Goal: Task Accomplishment & Management: Use online tool/utility

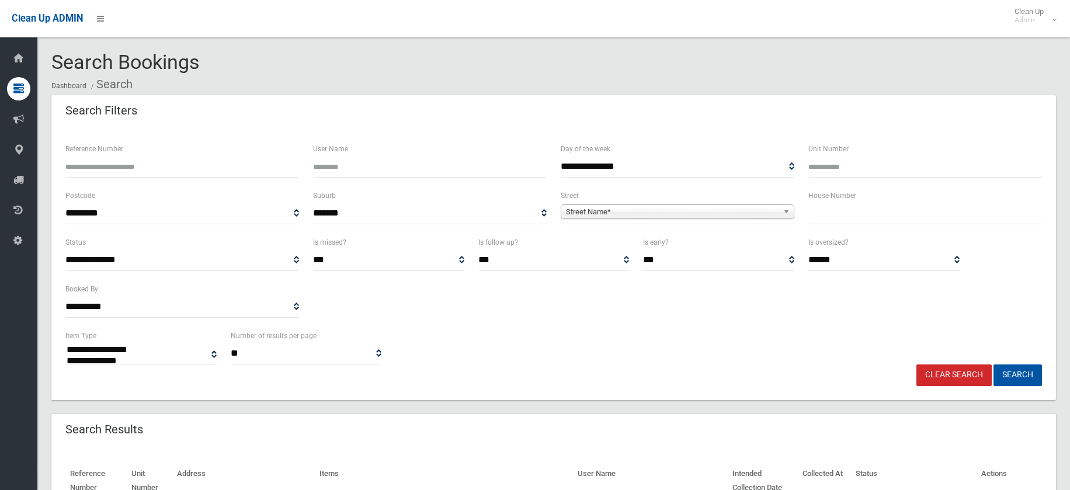
select select
click at [838, 221] on input "text" at bounding box center [925, 214] width 234 height 22
click at [831, 214] on input "text" at bounding box center [925, 214] width 234 height 22
type input "***"
click at [639, 210] on span "Street Name*" at bounding box center [672, 212] width 213 height 14
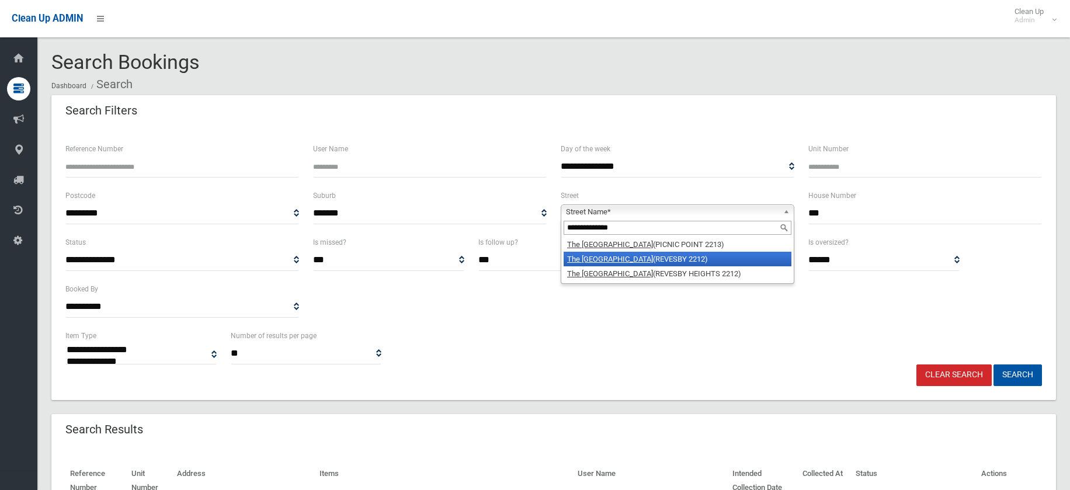
type input "**********"
click at [628, 256] on li "[GEOGRAPHIC_DATA] (REVESBY 2212)" at bounding box center [677, 259] width 228 height 15
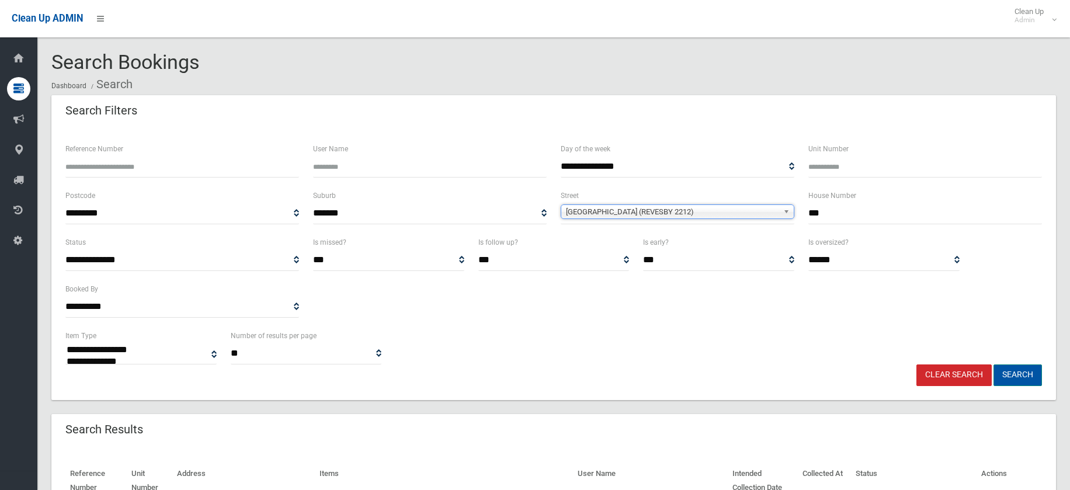
click at [1011, 372] on button "Search" at bounding box center [1017, 375] width 48 height 22
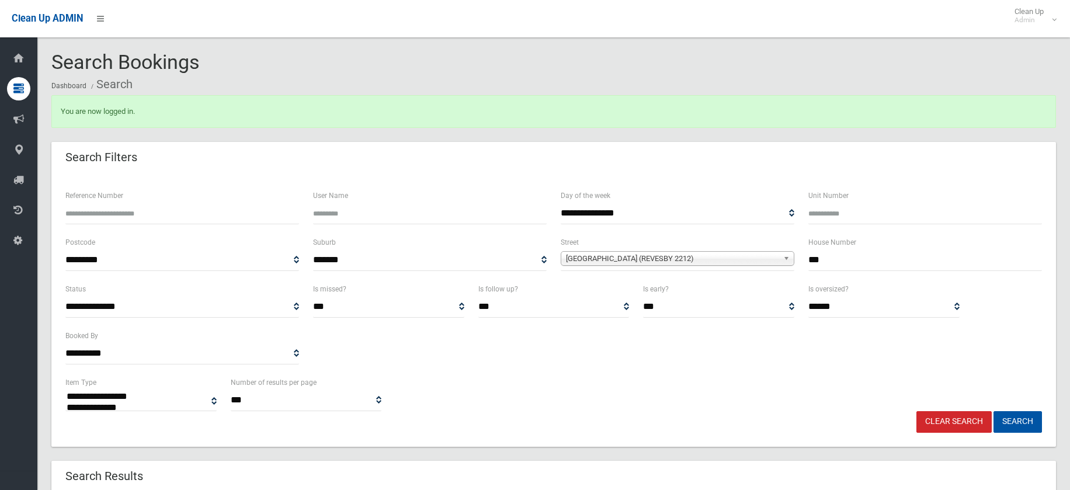
select select
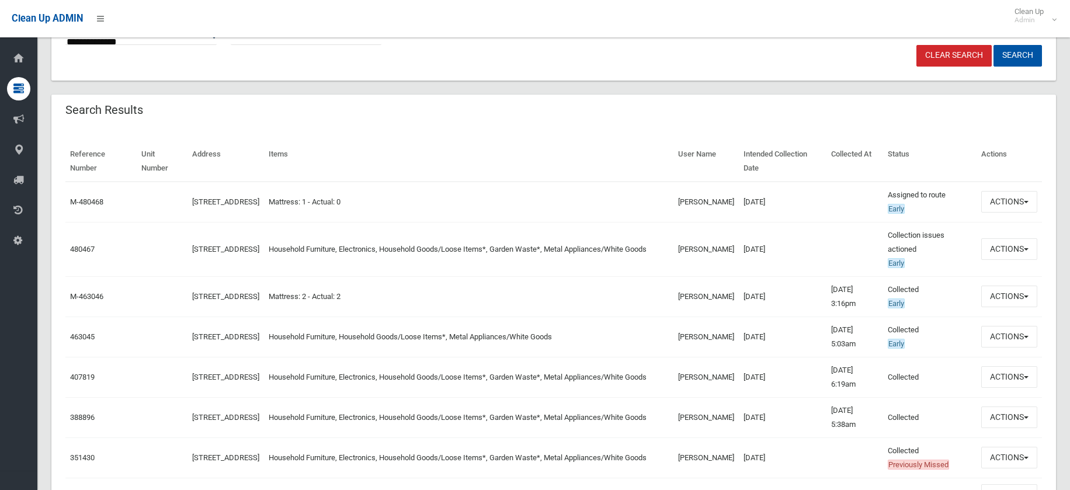
scroll to position [350, 0]
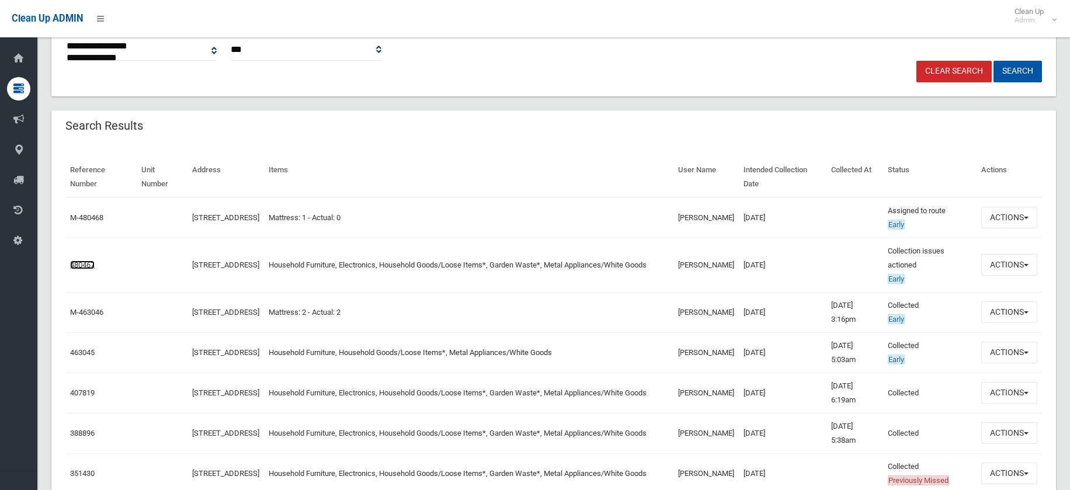
click at [86, 263] on link "480467" at bounding box center [82, 264] width 25 height 9
click at [84, 268] on link "480467" at bounding box center [82, 264] width 25 height 9
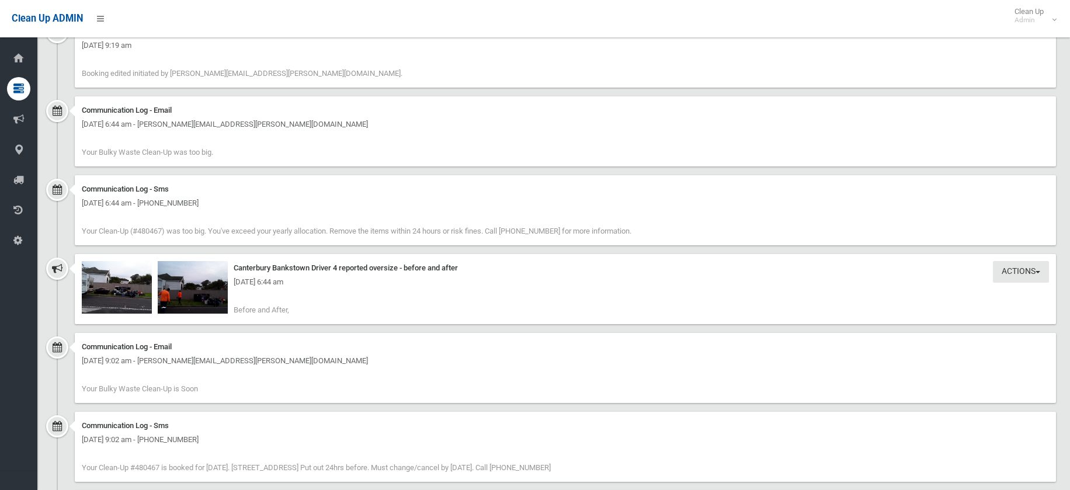
scroll to position [1343, 0]
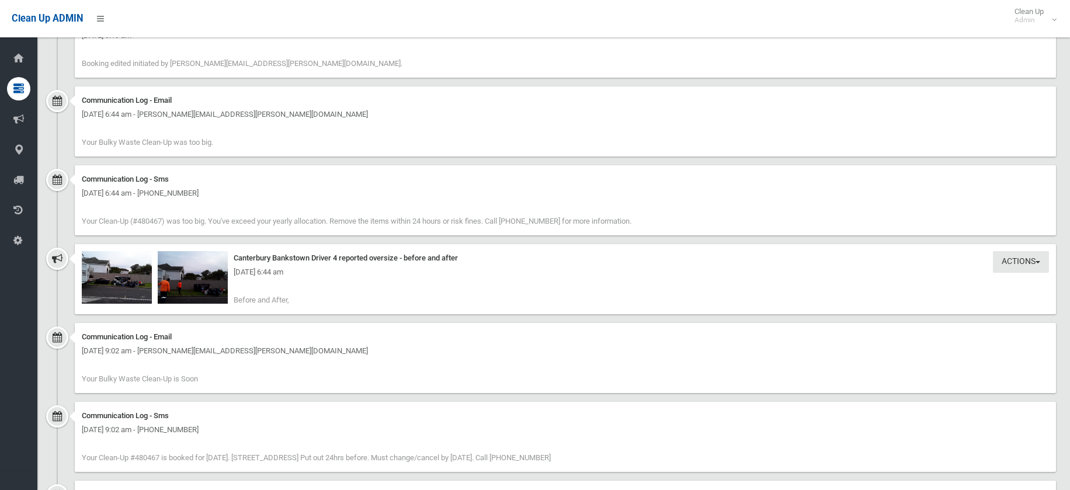
click at [117, 265] on div "[DATE] 6:44 am" at bounding box center [565, 272] width 967 height 14
click at [109, 265] on div "[DATE] 6:44 am" at bounding box center [565, 272] width 967 height 14
click at [109, 265] on div "Thursday 4th September 2025 - 6:44 am" at bounding box center [565, 272] width 967 height 14
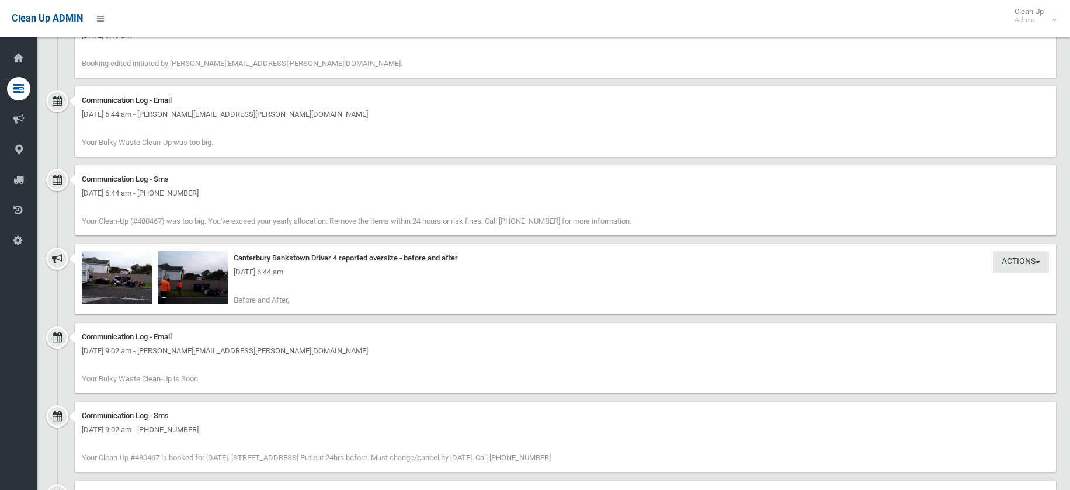
click at [123, 265] on div "Thursday 4th September 2025 - 6:44 am" at bounding box center [565, 272] width 967 height 14
click at [126, 267] on img at bounding box center [117, 277] width 70 height 53
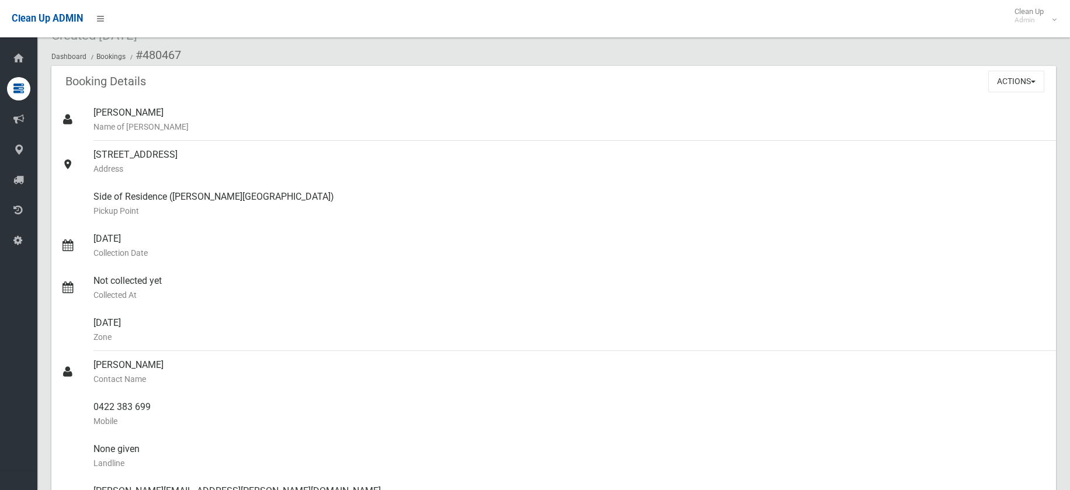
scroll to position [0, 0]
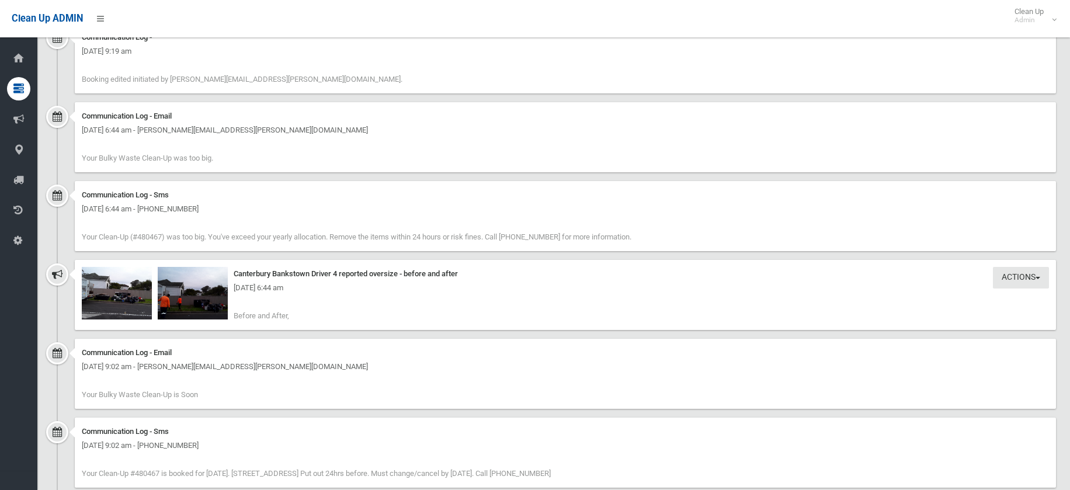
scroll to position [1460, 0]
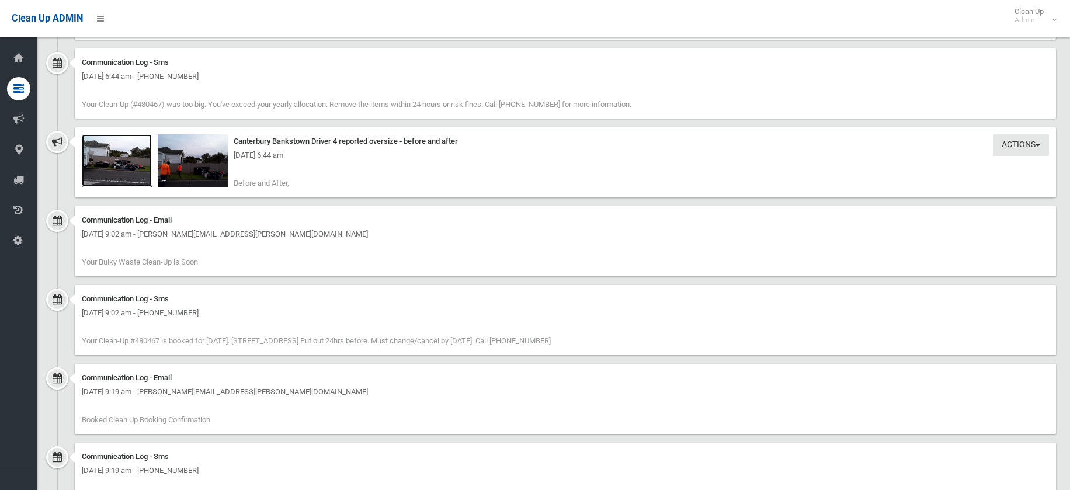
click at [130, 158] on img at bounding box center [117, 160] width 70 height 53
click at [200, 152] on img at bounding box center [193, 160] width 70 height 53
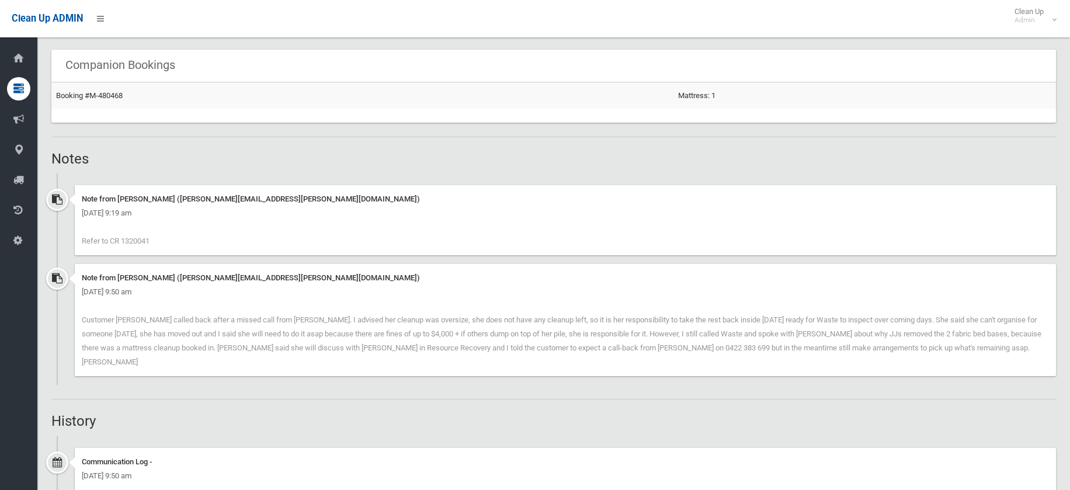
scroll to position [642, 0]
